Goal: Find specific page/section: Find specific page/section

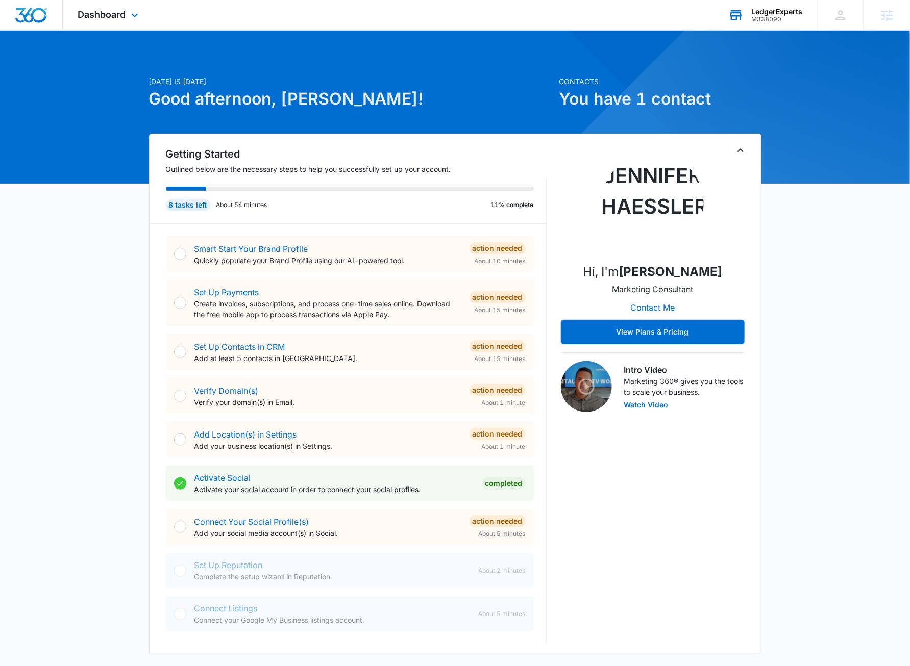
click at [768, 20] on div "M338090" at bounding box center [776, 19] width 51 height 7
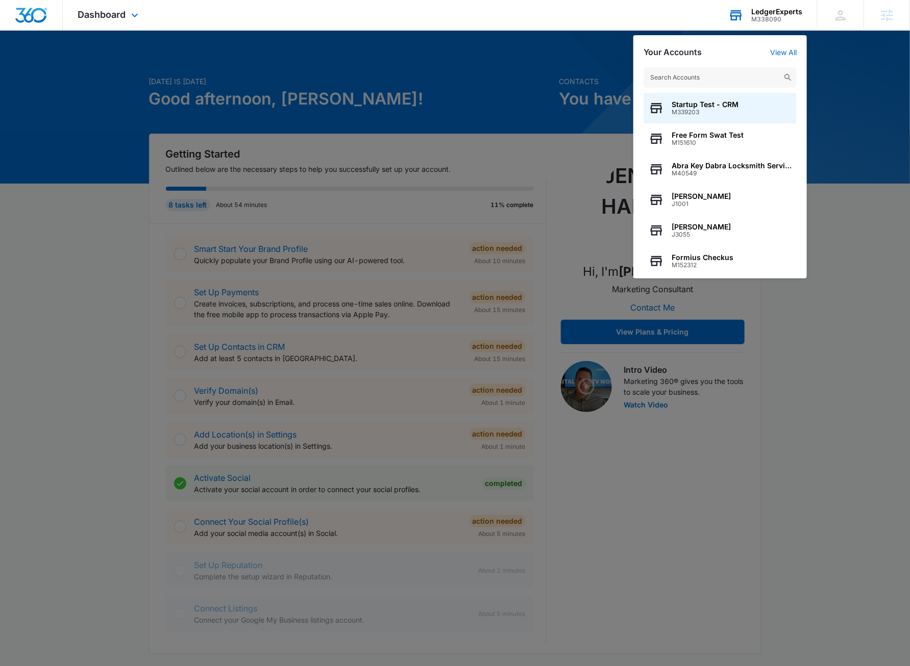
click at [742, 76] on input "text" at bounding box center [719, 77] width 153 height 20
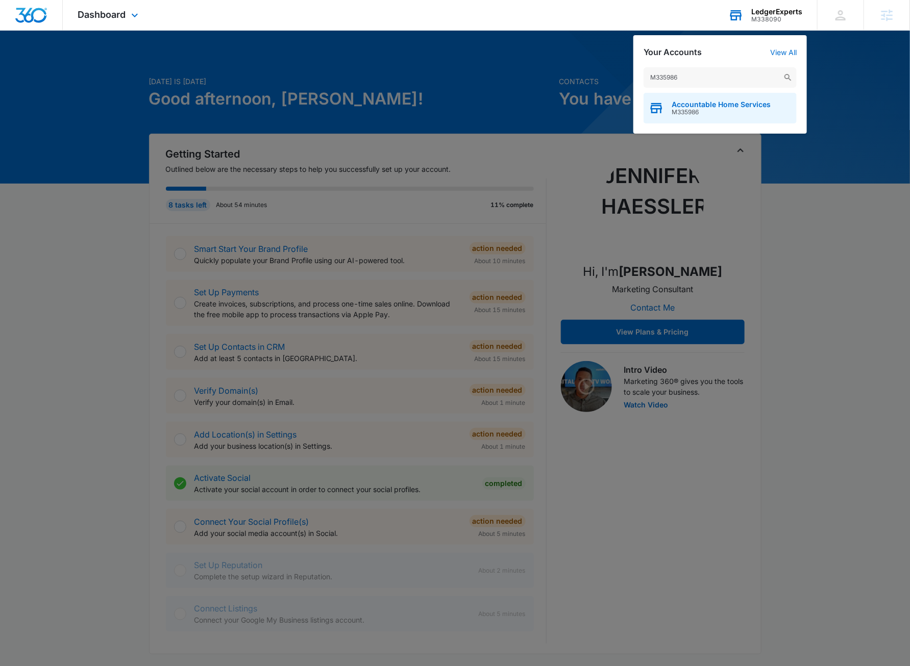
type input "M335986"
click at [702, 106] on span "Accountable Home Services" at bounding box center [721, 105] width 99 height 8
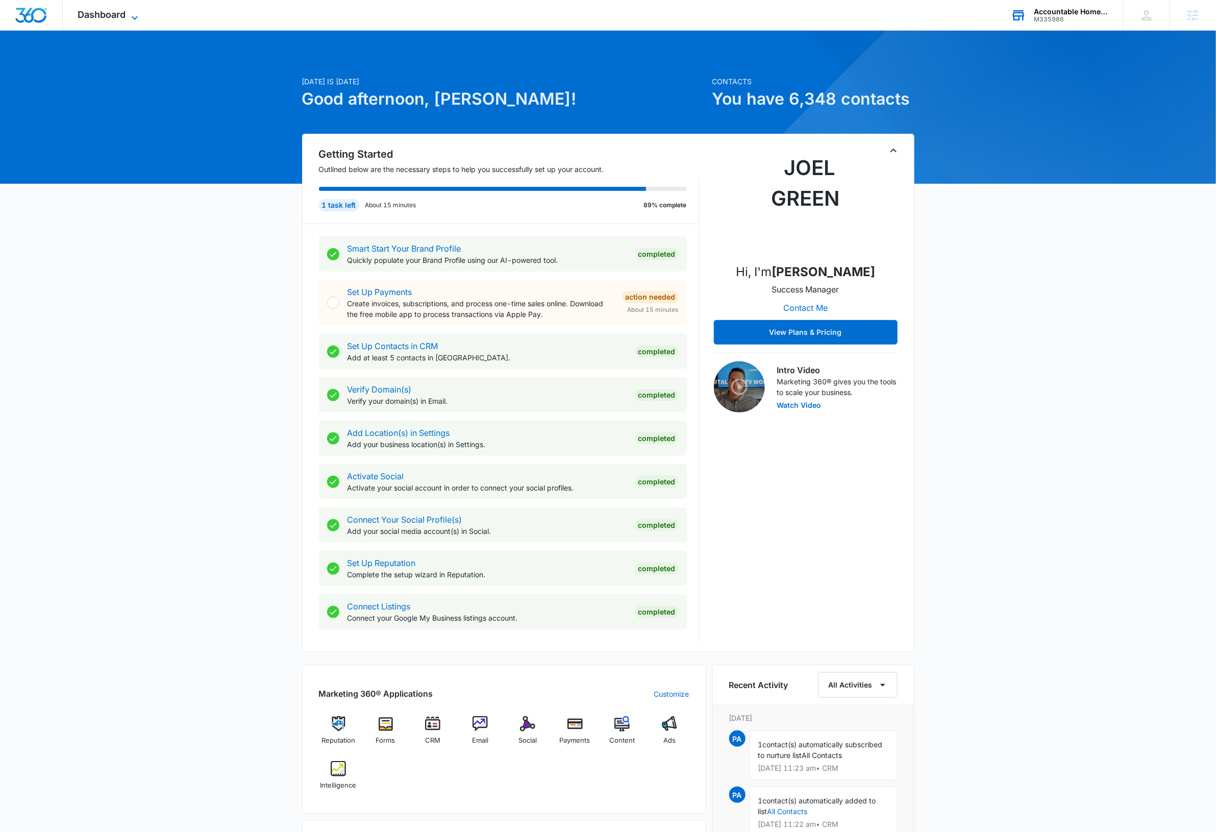
click at [135, 17] on icon at bounding box center [135, 18] width 12 height 12
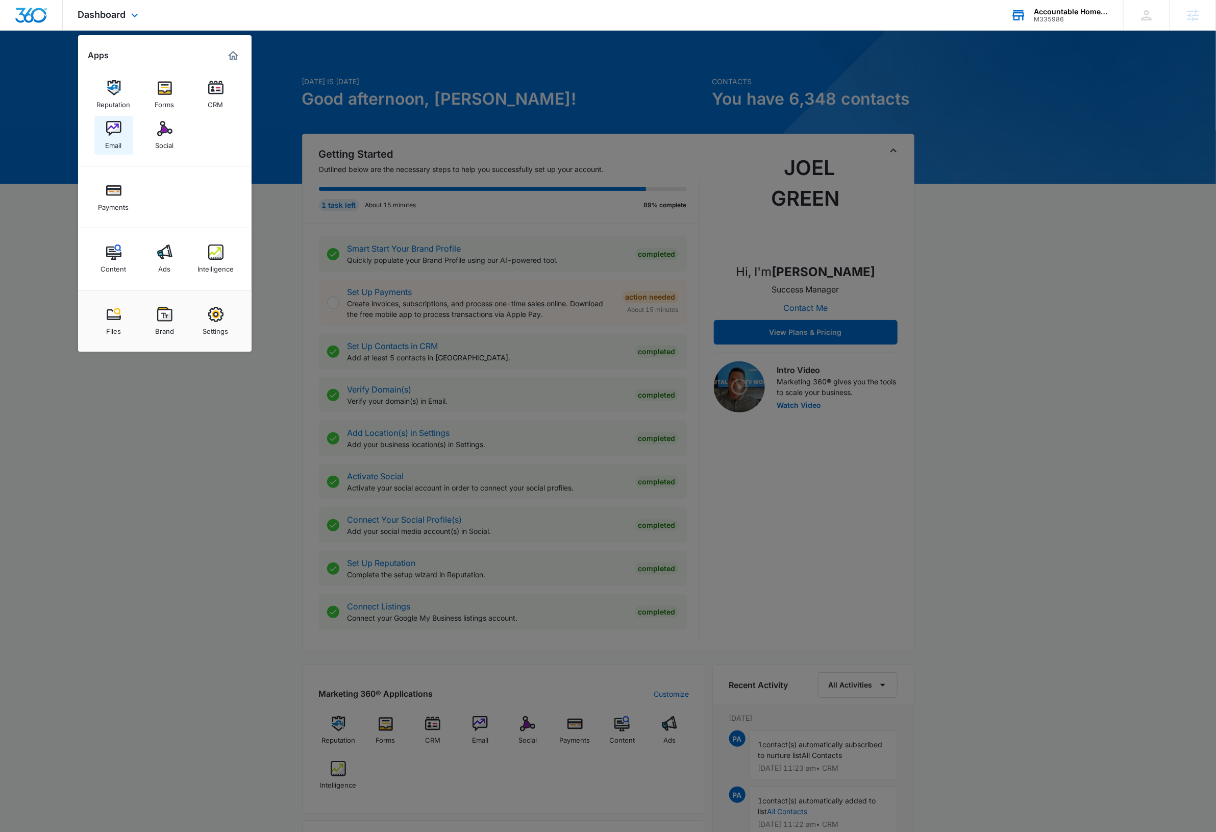
click at [117, 131] on img at bounding box center [113, 128] width 15 height 15
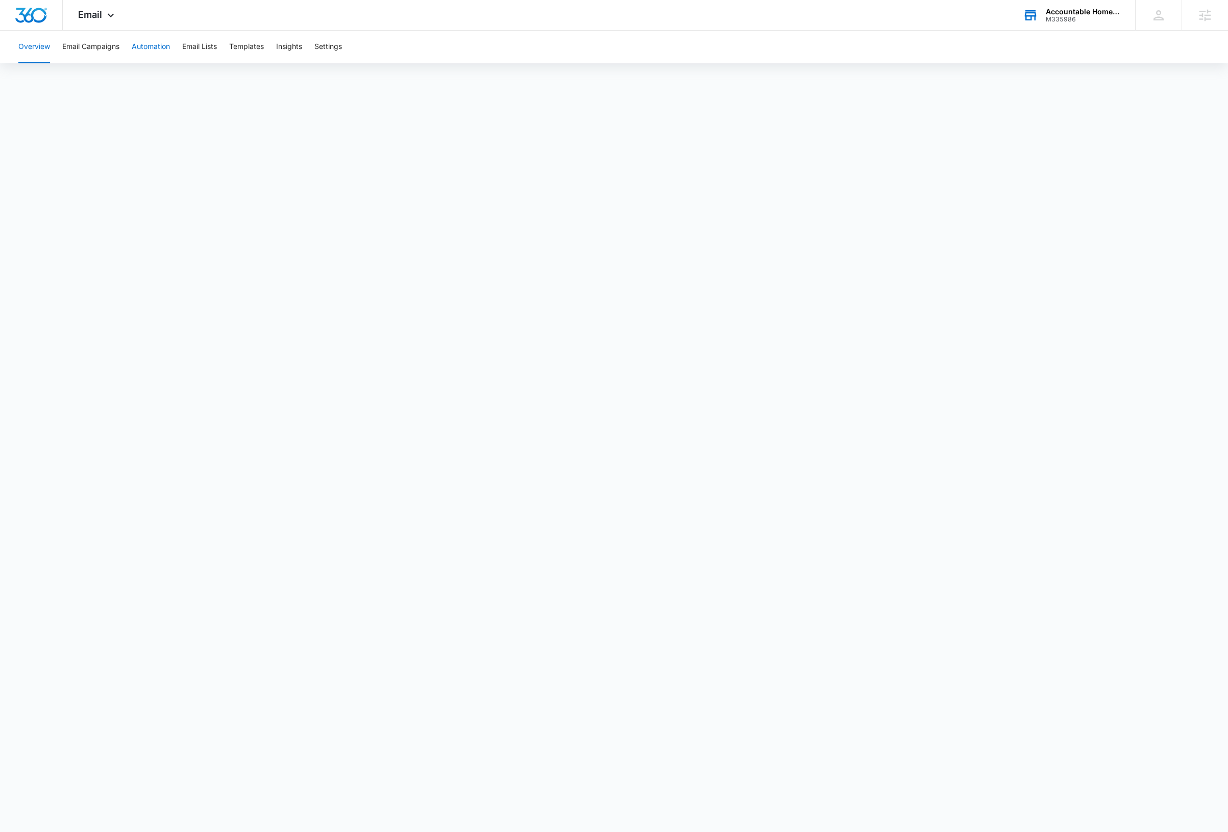
click at [141, 46] on button "Automation" at bounding box center [151, 47] width 38 height 33
click at [96, 47] on button "Email Campaigns" at bounding box center [90, 47] width 57 height 33
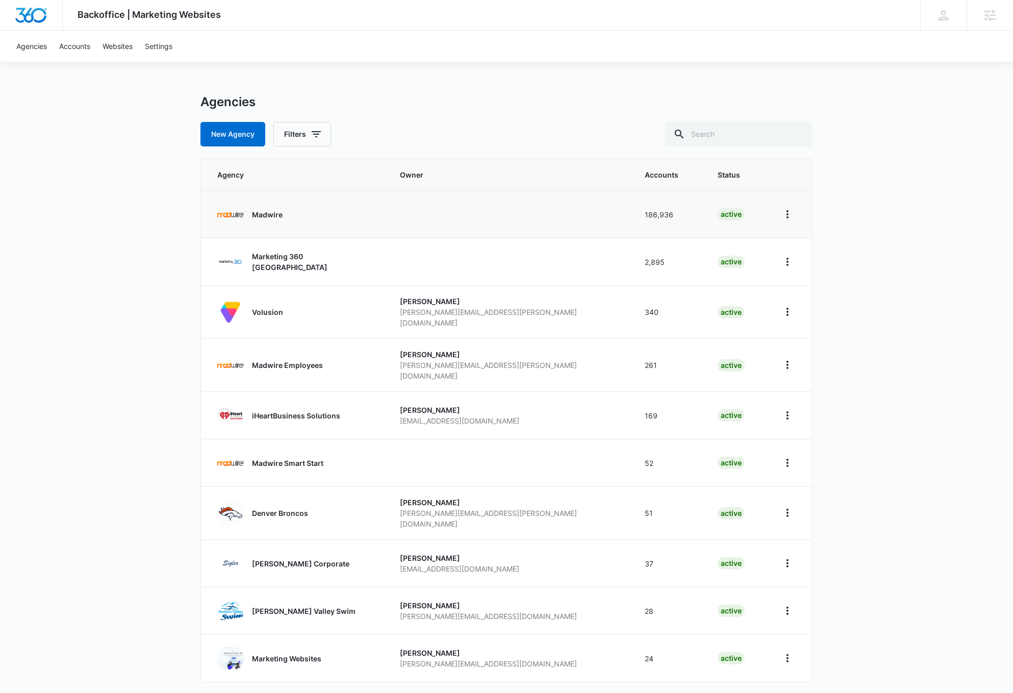
click at [267, 218] on p "Madwire" at bounding box center [267, 214] width 31 height 11
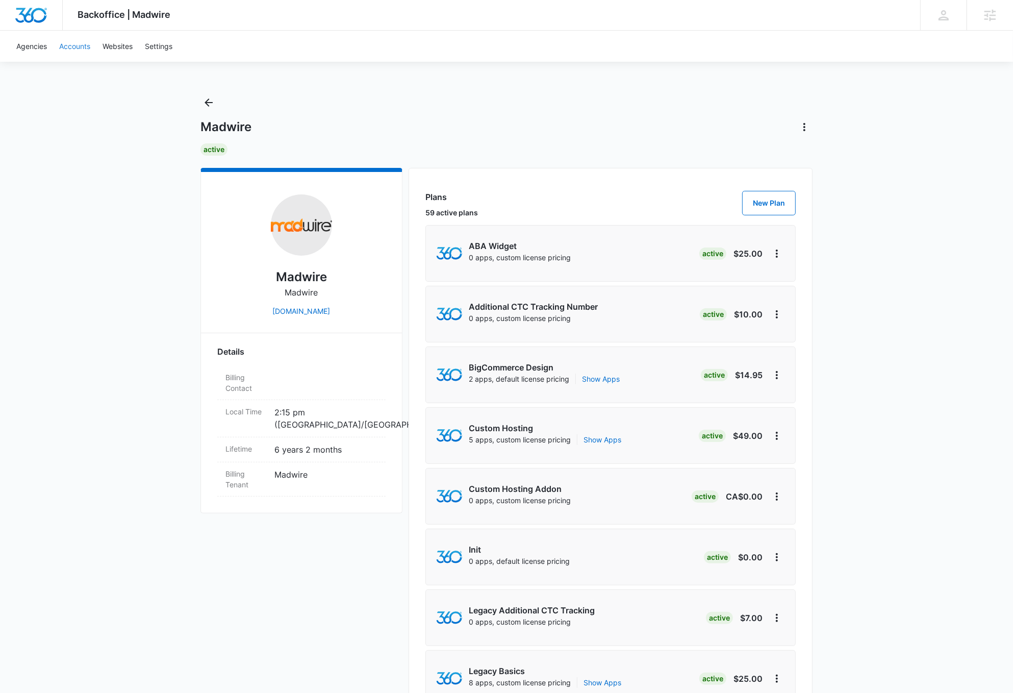
click at [66, 46] on link "Accounts" at bounding box center [74, 46] width 43 height 31
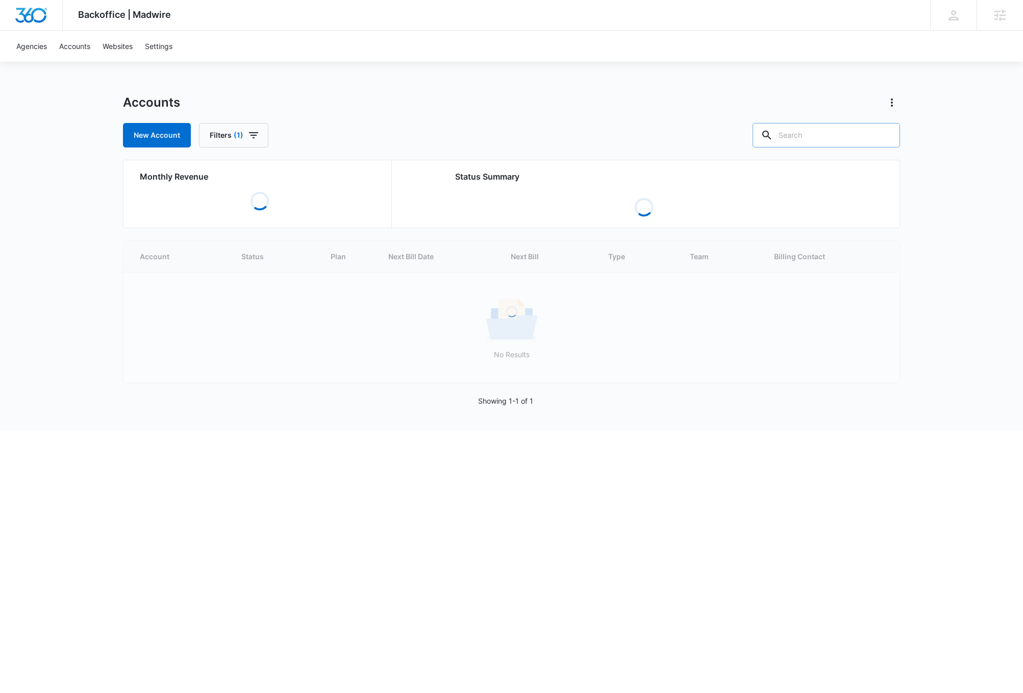
click at [861, 136] on input "text" at bounding box center [826, 135] width 147 height 24
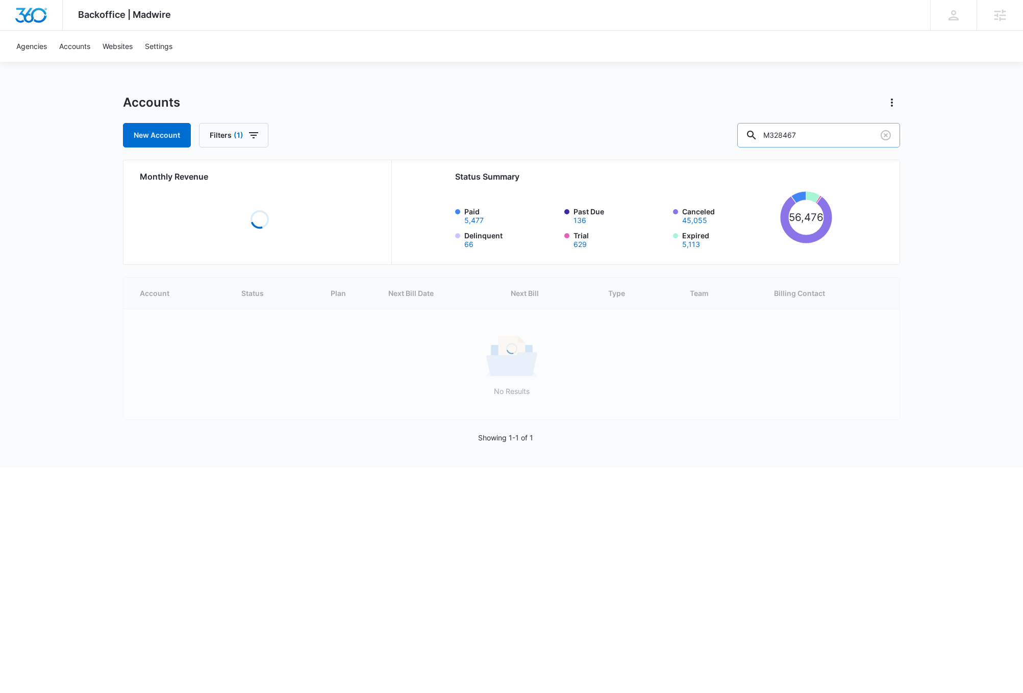
type input "M328467"
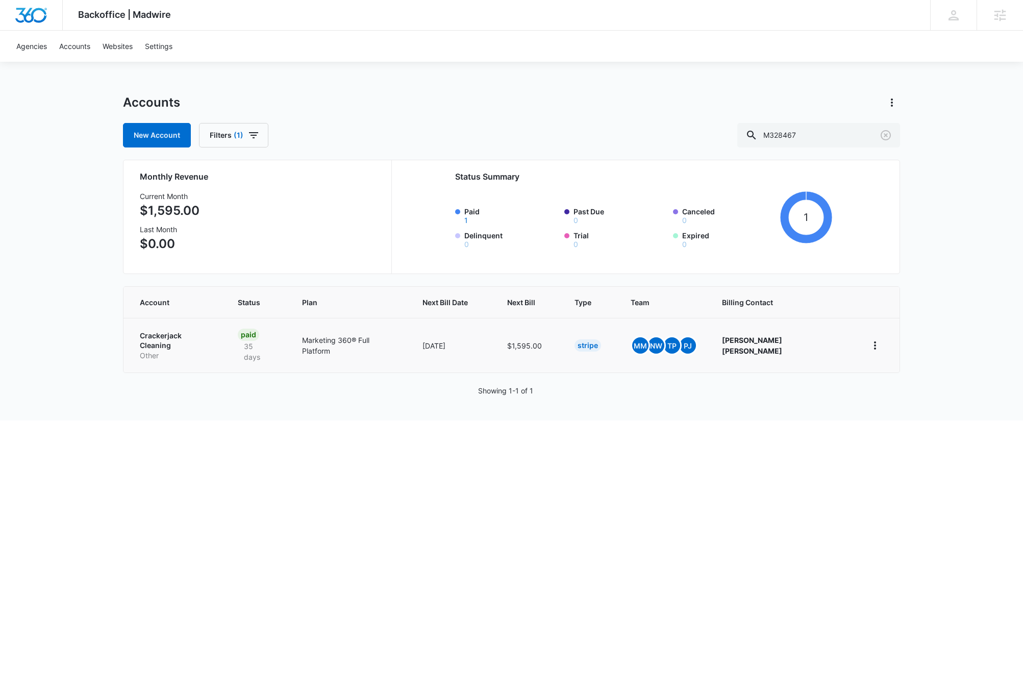
click at [199, 335] on p "Crackerjack Cleaning" at bounding box center [176, 341] width 73 height 20
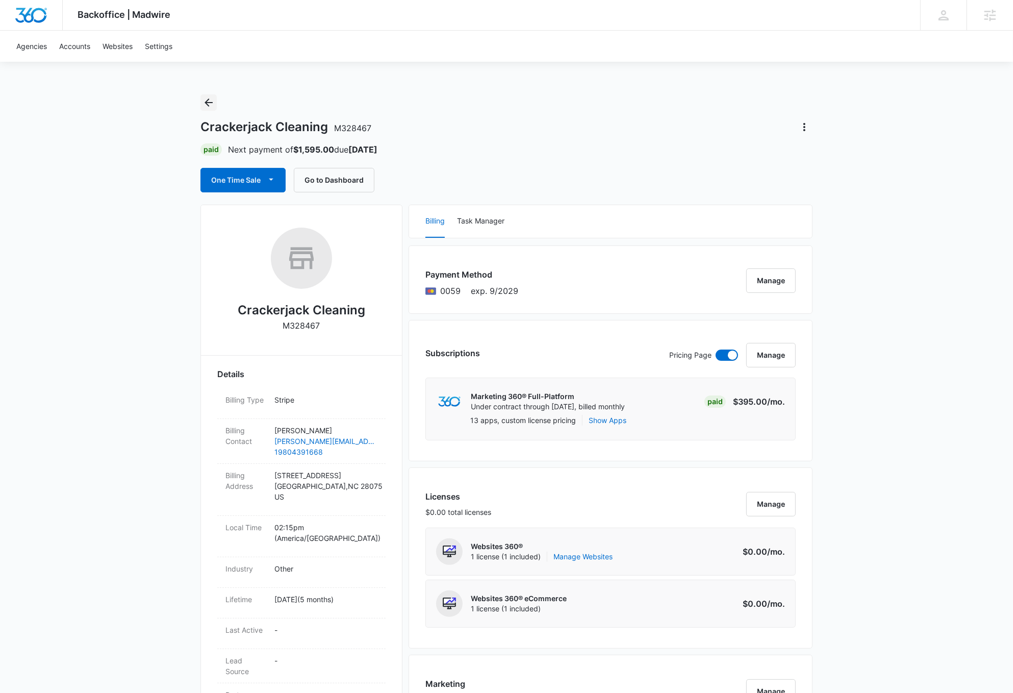
click at [207, 102] on icon "Back" at bounding box center [209, 102] width 12 height 12
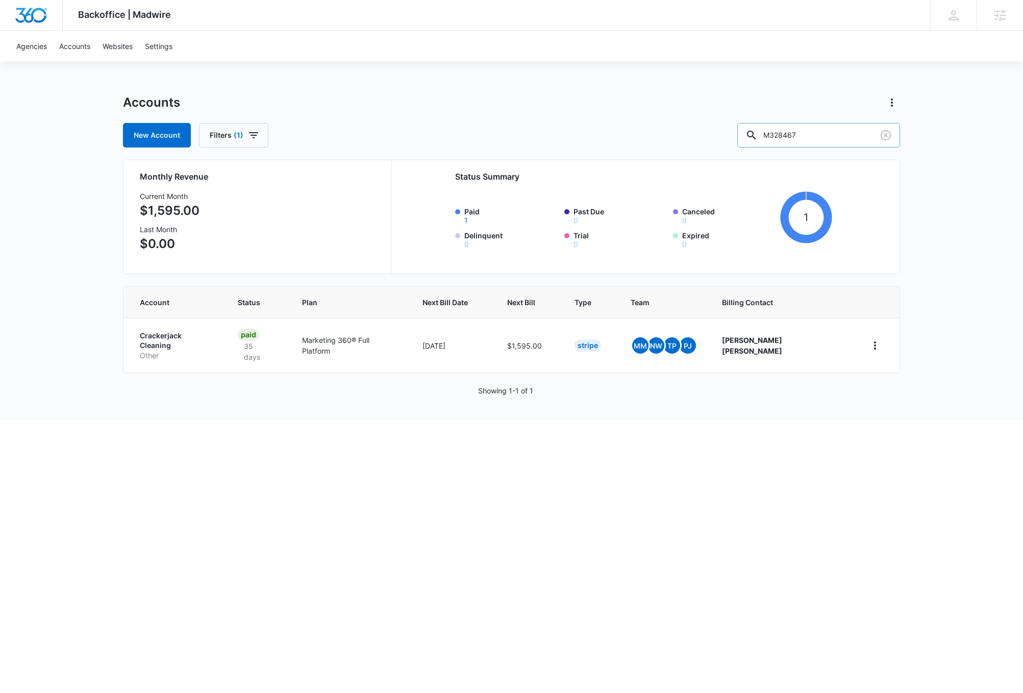
click at [845, 134] on input "M328467" at bounding box center [818, 135] width 163 height 24
type input "m325425"
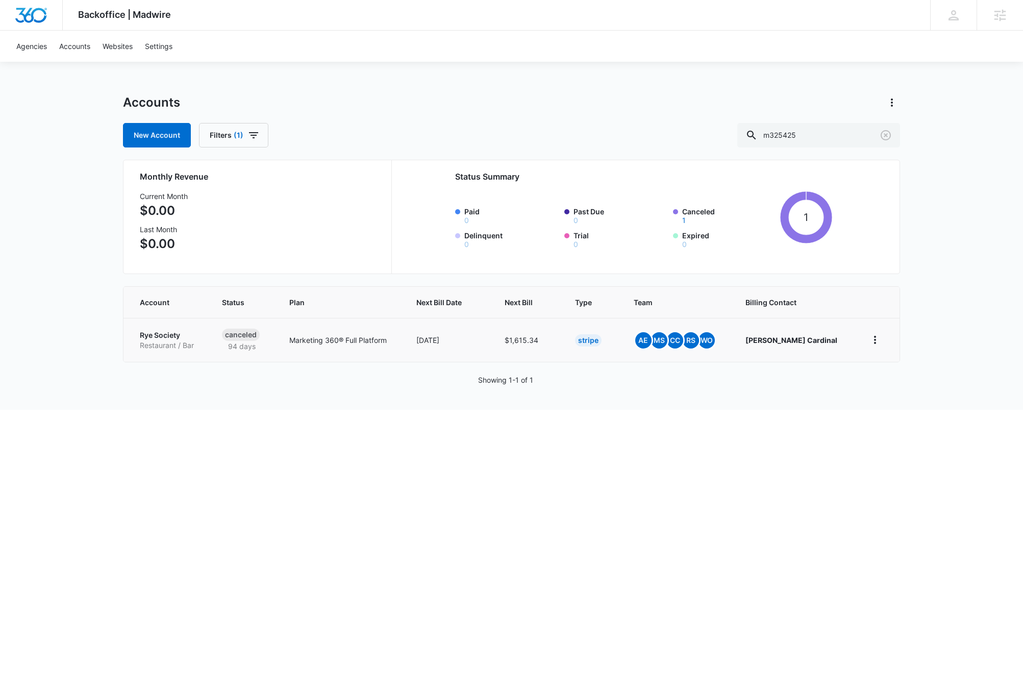
click at [172, 337] on p "Rye Society" at bounding box center [169, 335] width 58 height 10
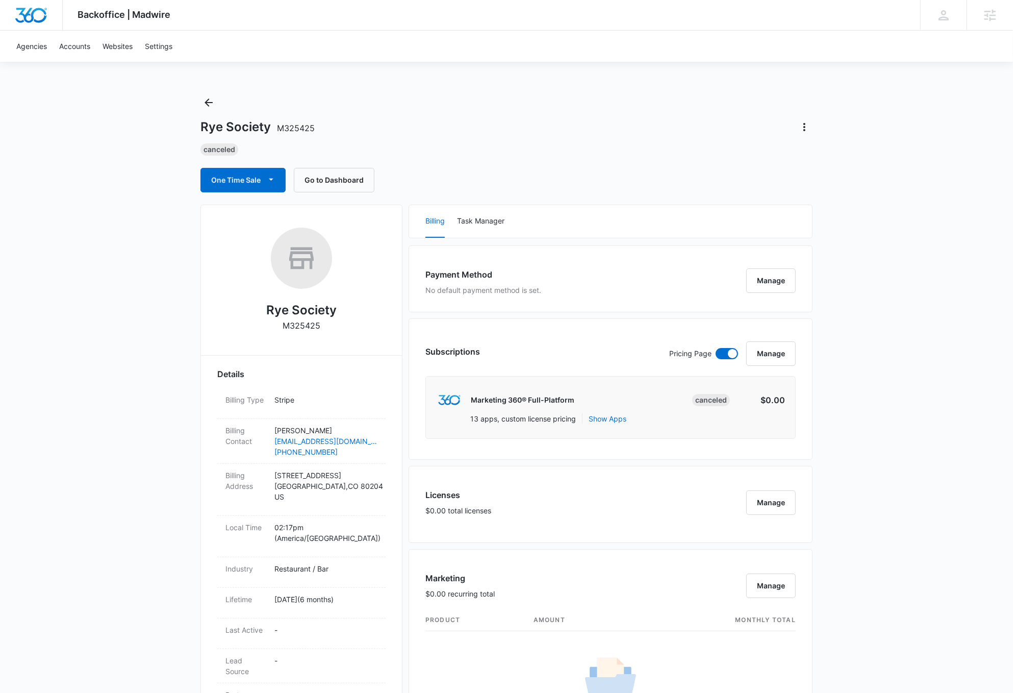
click at [295, 325] on p "M325425" at bounding box center [302, 325] width 38 height 12
click at [295, 324] on p "M325425" at bounding box center [302, 325] width 38 height 12
copy p "M325425"
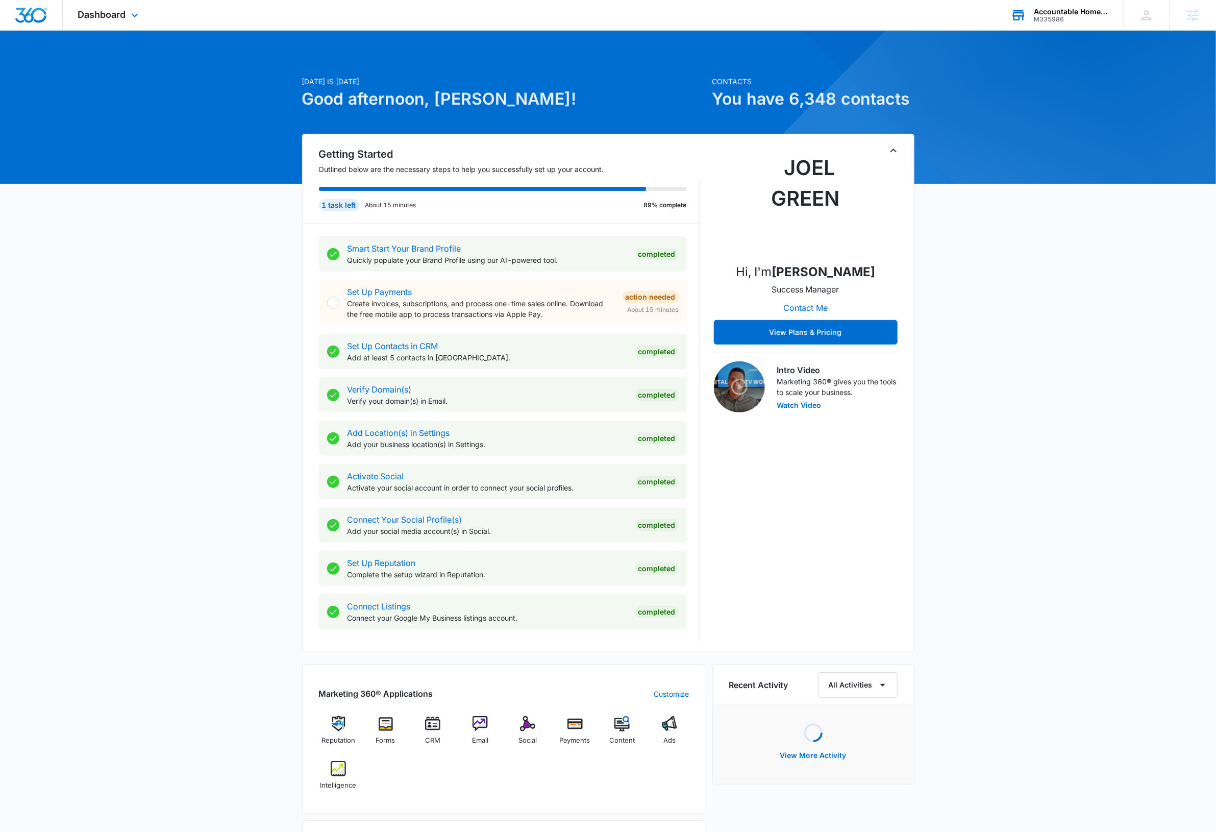
drag, startPoint x: 1085, startPoint y: 13, endPoint x: 1061, endPoint y: 55, distance: 47.8
click at [1085, 13] on div "Accountable Home Services" at bounding box center [1071, 12] width 74 height 8
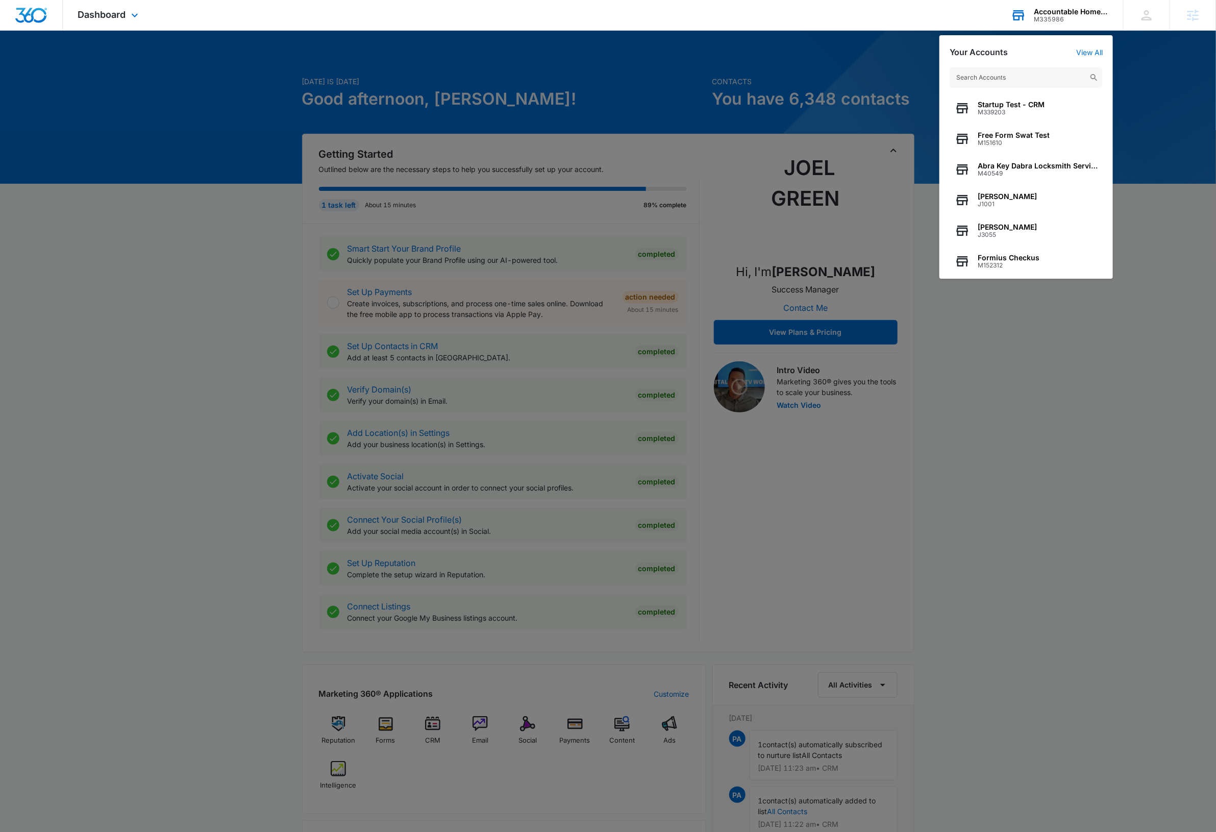
click at [1031, 81] on input "text" at bounding box center [1026, 77] width 153 height 20
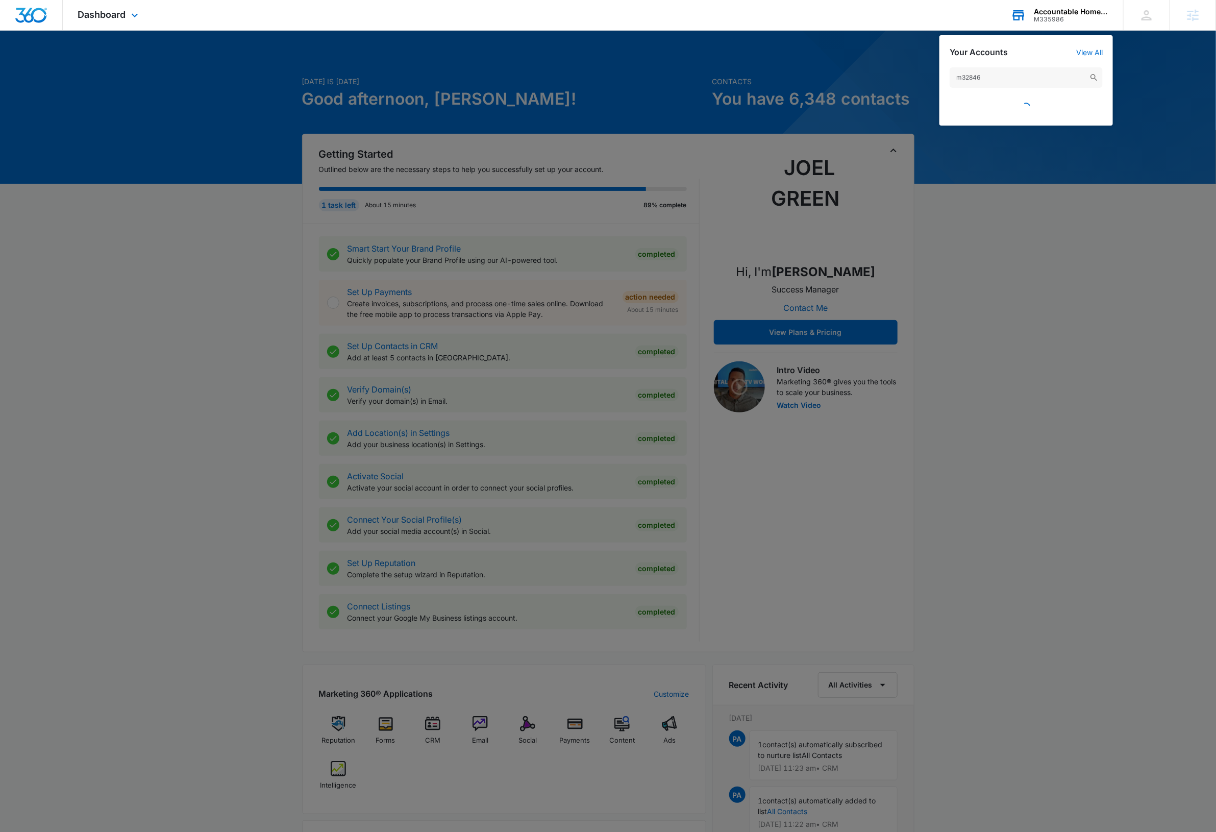
type input "m328467"
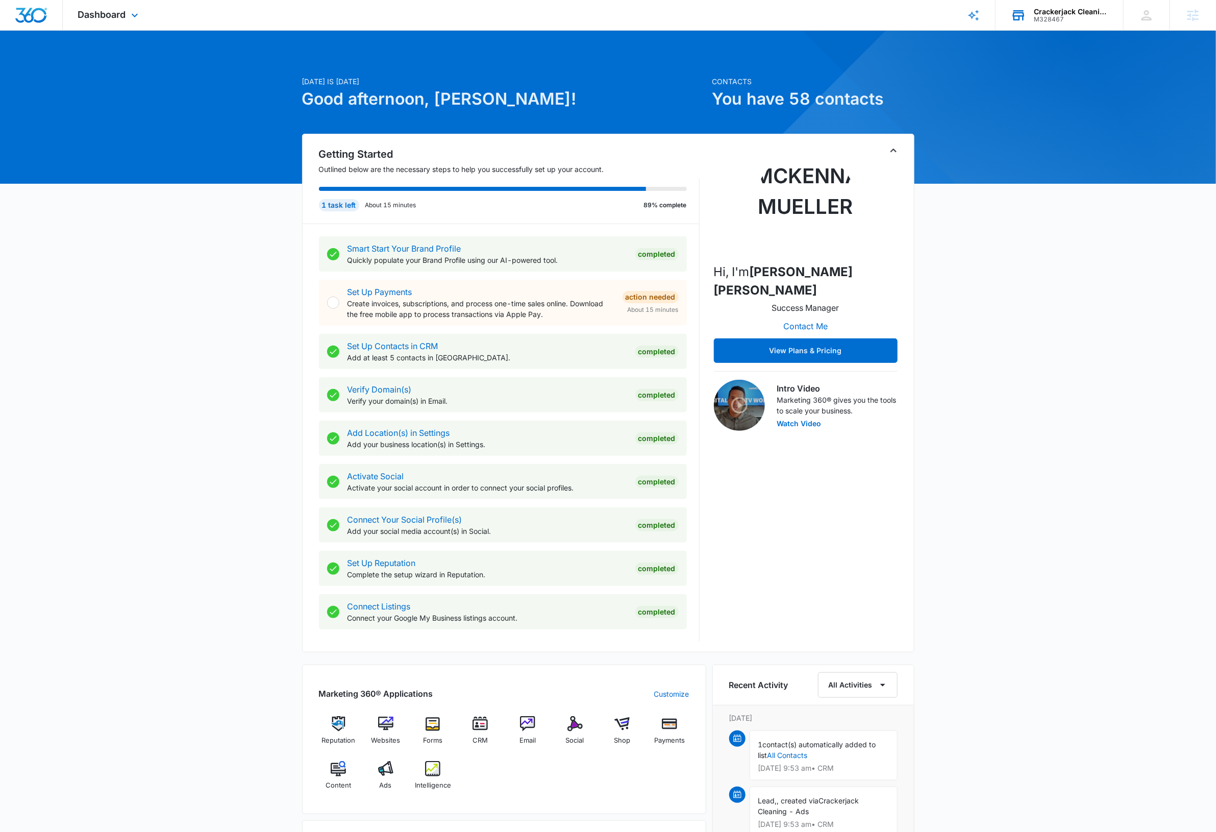
click at [1062, 11] on div "Crackerjack Cleaning" at bounding box center [1071, 12] width 74 height 8
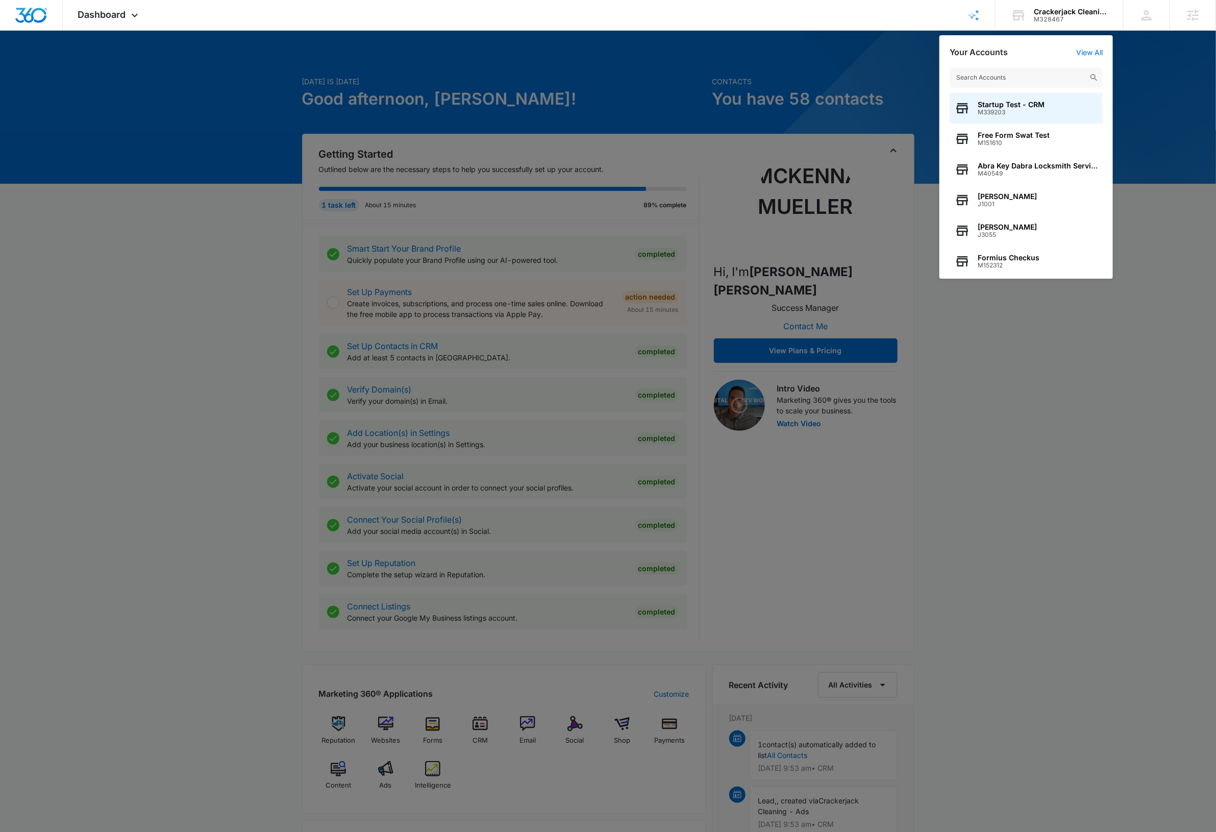
click at [1028, 77] on input "text" at bounding box center [1026, 77] width 153 height 20
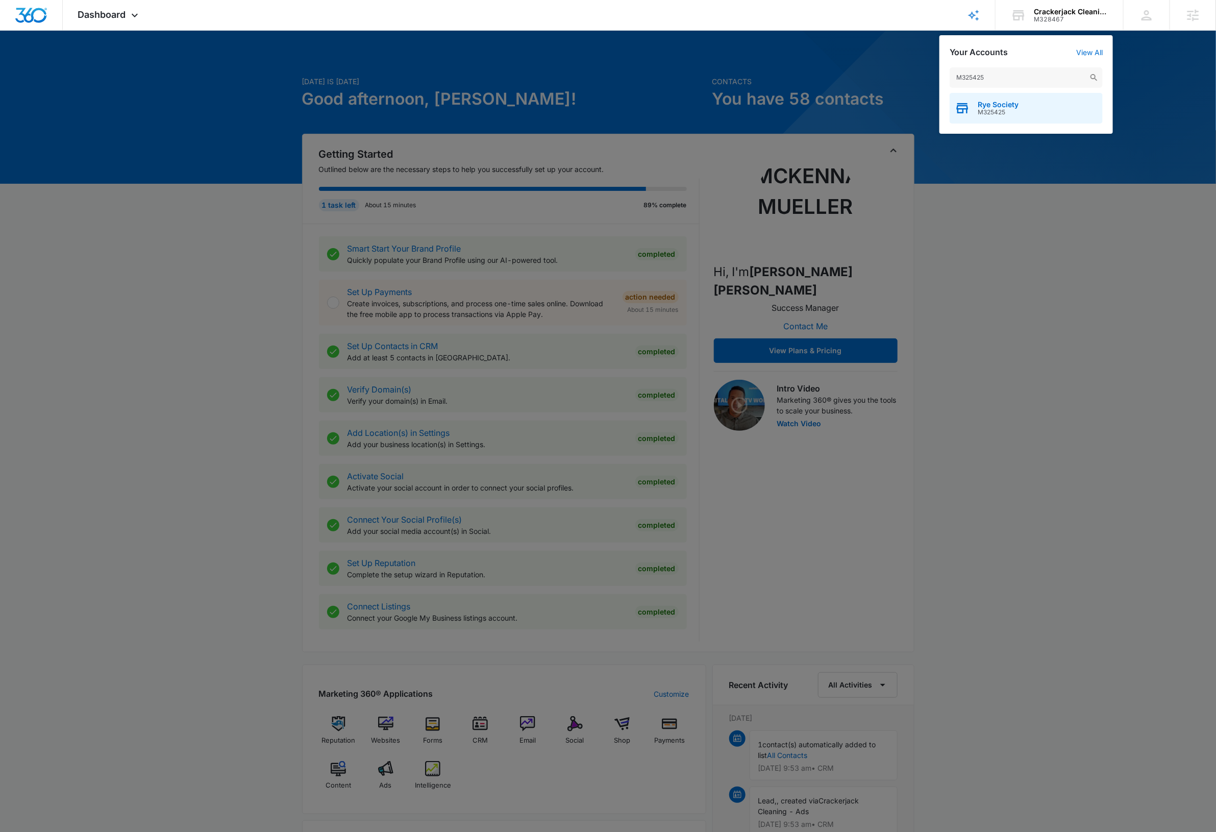
type input "M325425"
click at [1005, 111] on span "M325425" at bounding box center [998, 112] width 41 height 7
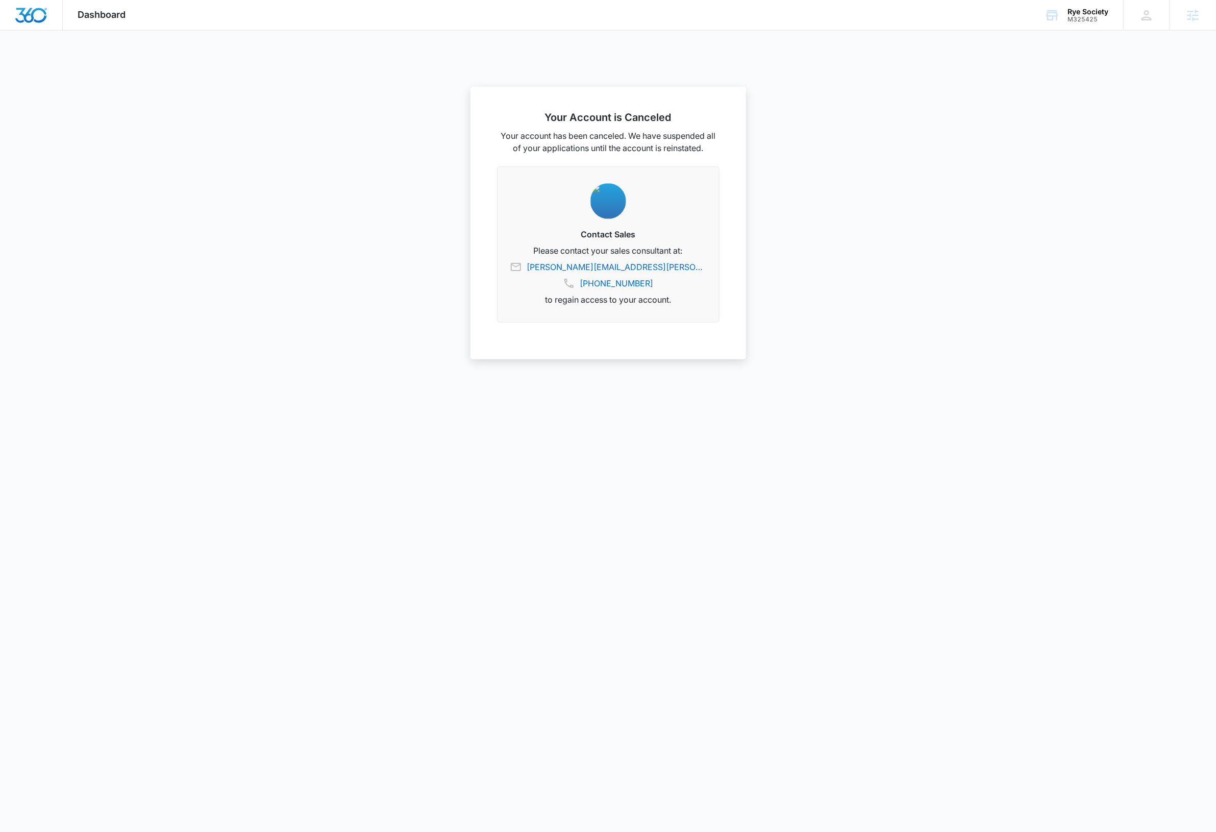
click at [30, 14] on img "Dashboard" at bounding box center [31, 15] width 33 height 15
